Goal: Check status

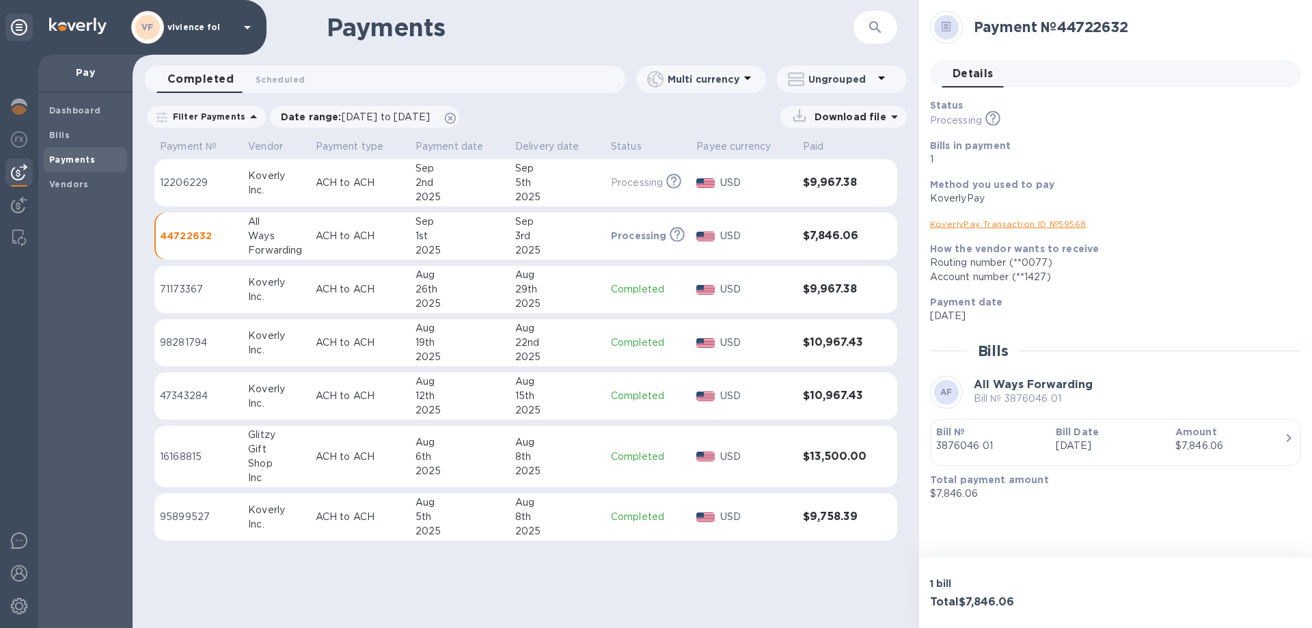
click at [254, 236] on div "Ways" at bounding box center [276, 236] width 56 height 14
click at [674, 234] on icon at bounding box center [677, 234] width 15 height 15
click at [453, 235] on div "1st" at bounding box center [459, 236] width 89 height 14
